Goal: Find specific fact: Find specific fact

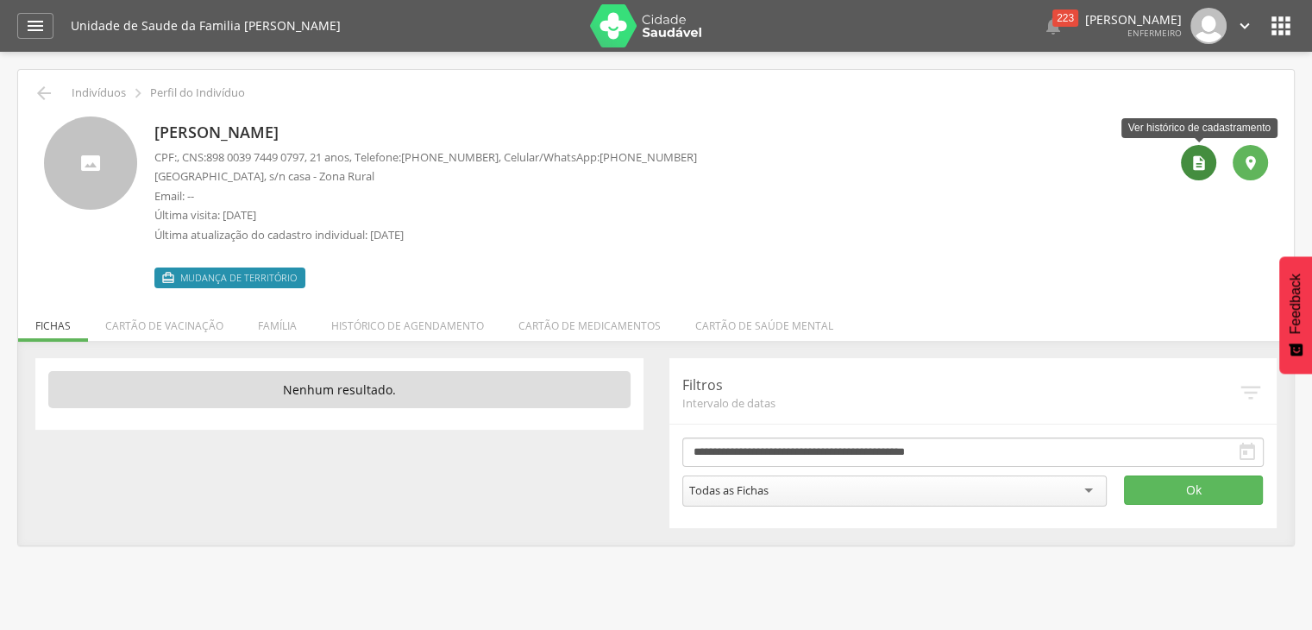
click at [1188, 153] on div "" at bounding box center [1198, 162] width 35 height 35
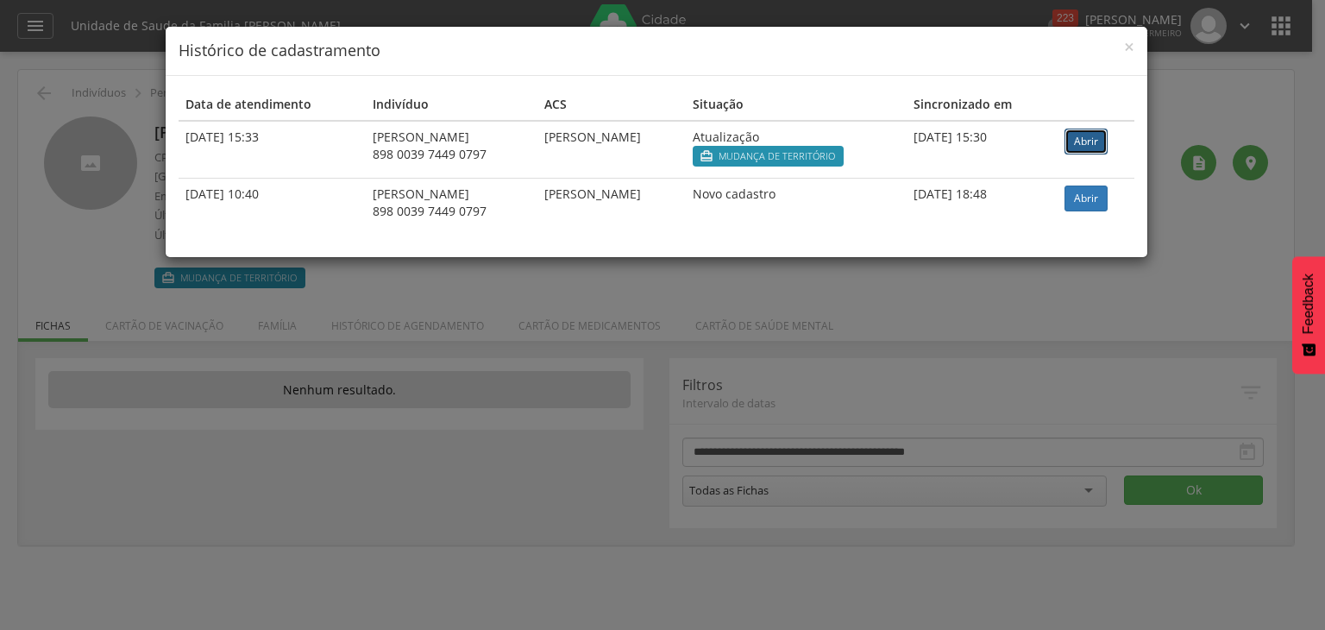
click at [1096, 135] on link "Abrir" at bounding box center [1085, 142] width 43 height 26
click at [1133, 47] on span "×" at bounding box center [1129, 47] width 10 height 24
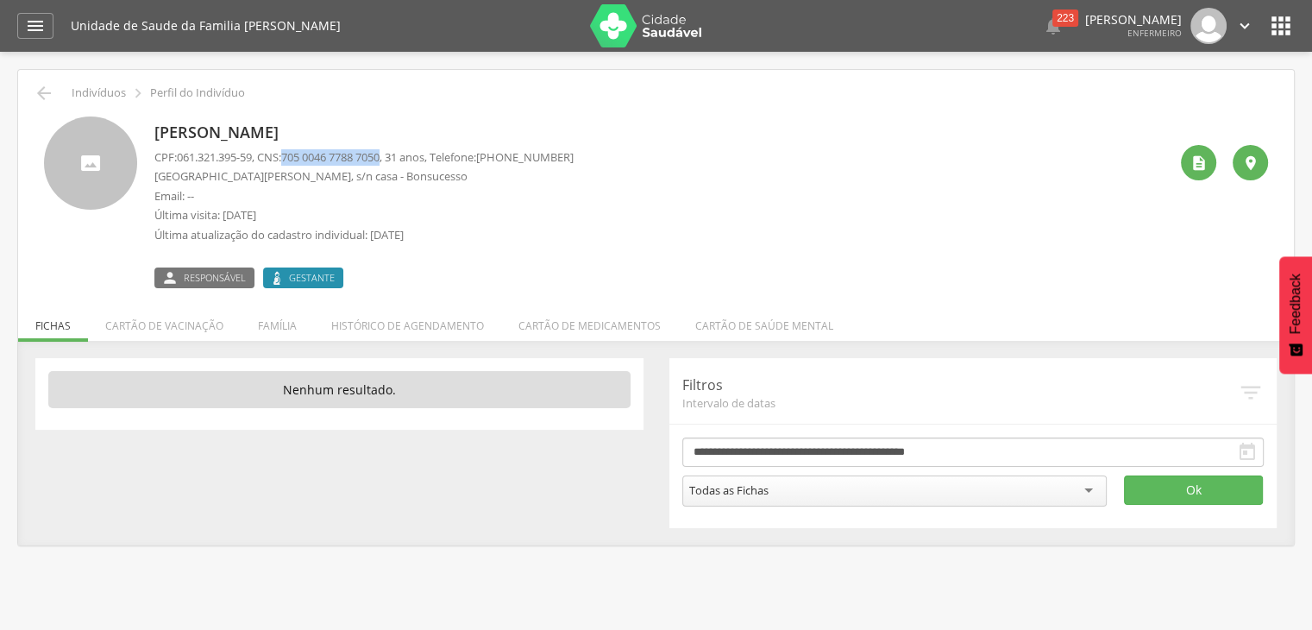
drag, startPoint x: 294, startPoint y: 153, endPoint x: 397, endPoint y: 156, distance: 102.7
click at [380, 156] on span "705 0046 7788 7050" at bounding box center [330, 157] width 98 height 16
copy span "705 0046 7788 7050"
click at [1197, 163] on icon "" at bounding box center [1198, 162] width 17 height 17
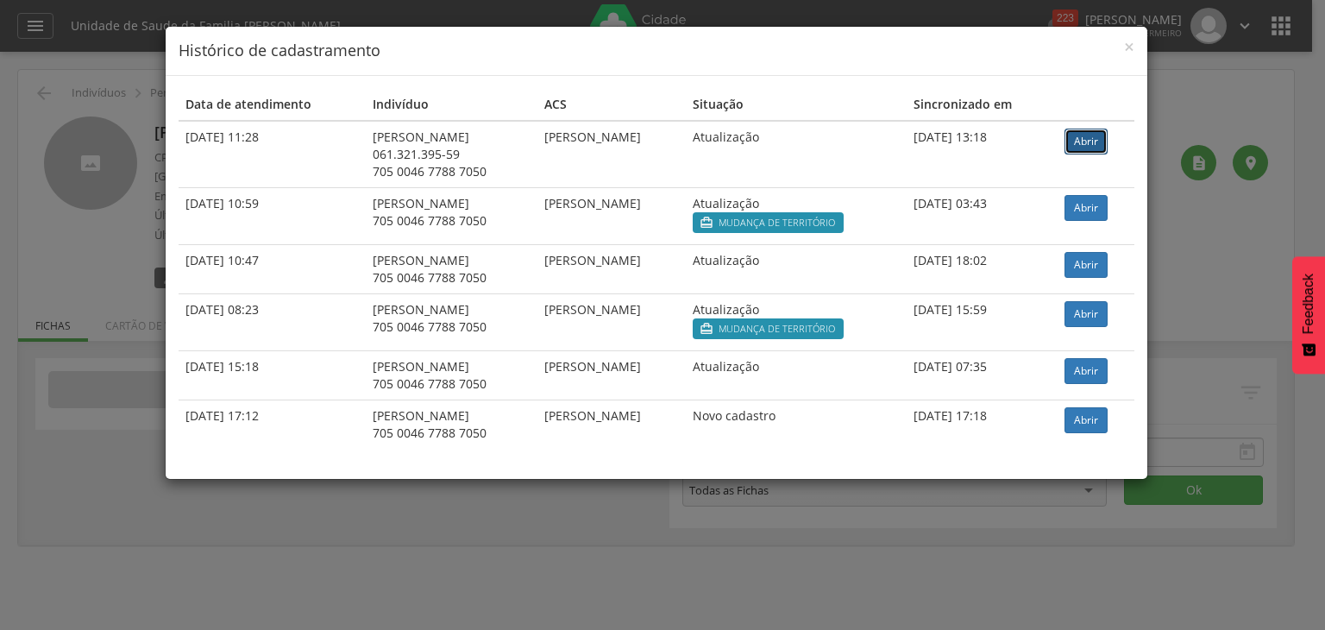
click at [1090, 140] on link "Abrir" at bounding box center [1085, 142] width 43 height 26
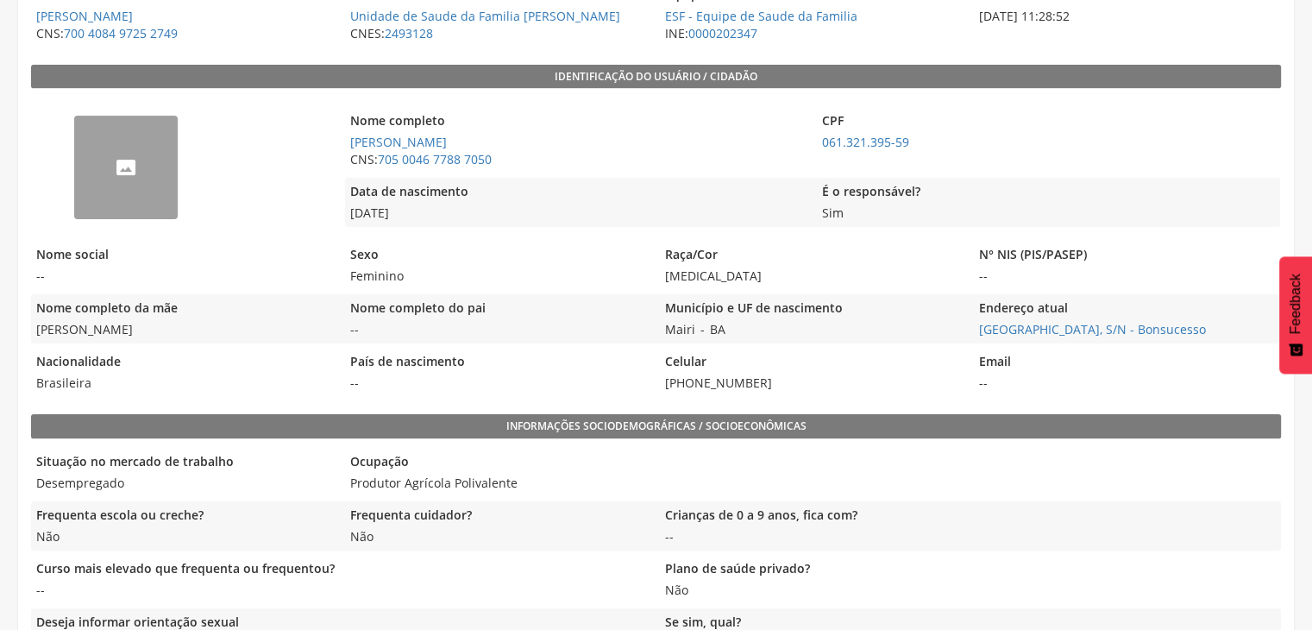
scroll to position [388, 0]
